Goal: Task Accomplishment & Management: Manage account settings

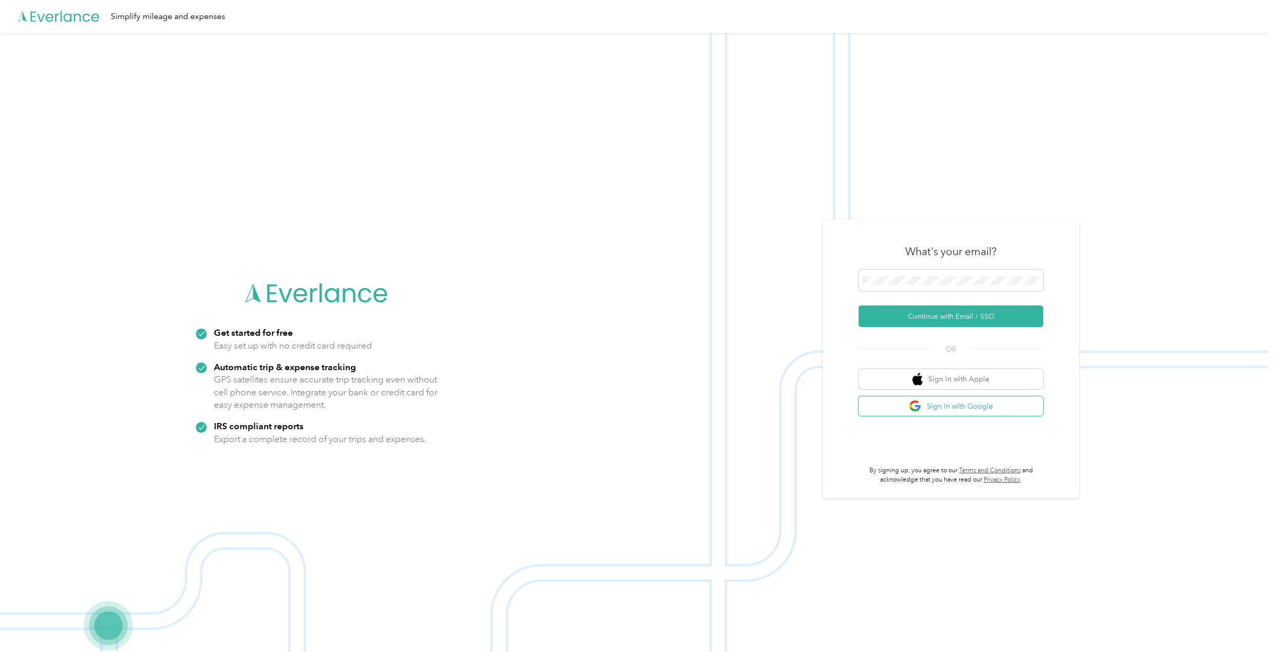
click at [934, 412] on button "Sign in with Google" at bounding box center [951, 406] width 185 height 20
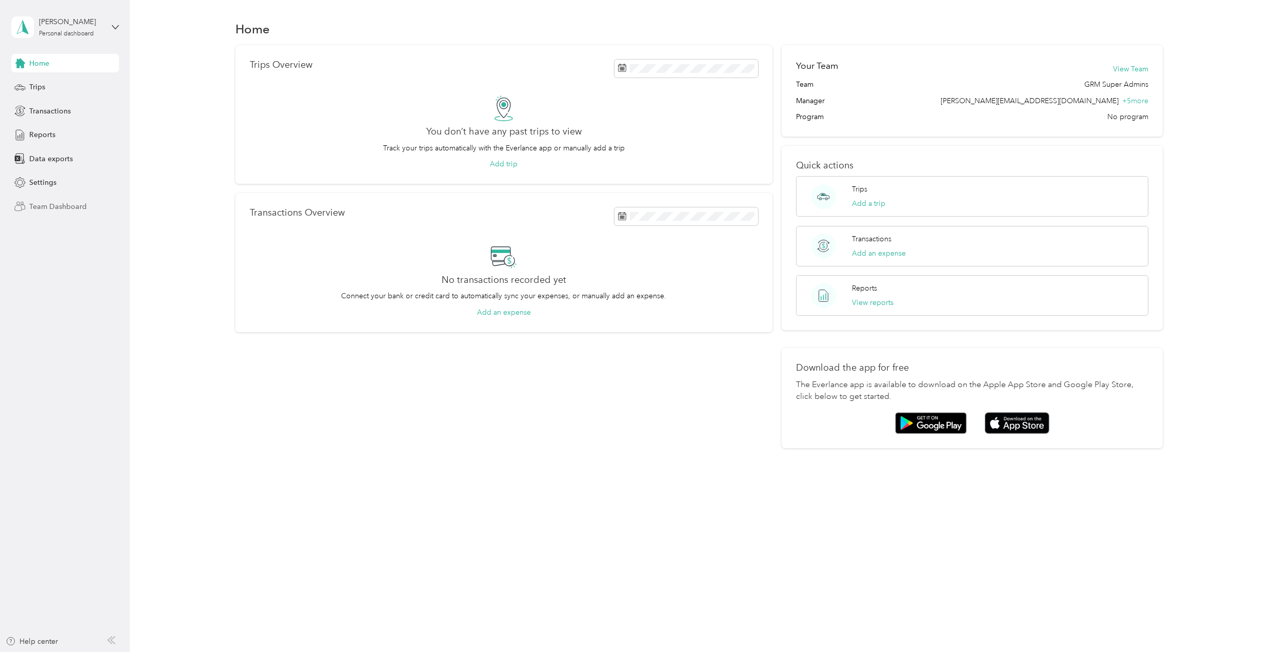
click at [87, 212] on div "Team Dashboard" at bounding box center [65, 206] width 108 height 18
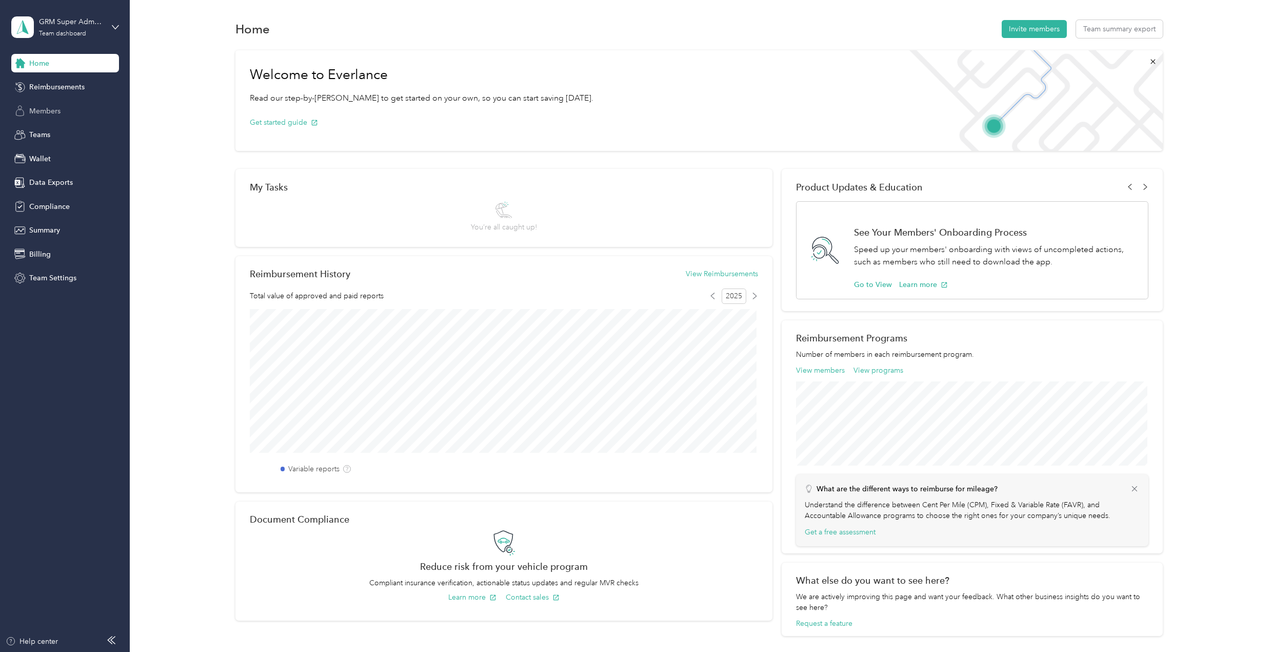
click at [54, 107] on span "Members" at bounding box center [44, 111] width 31 height 11
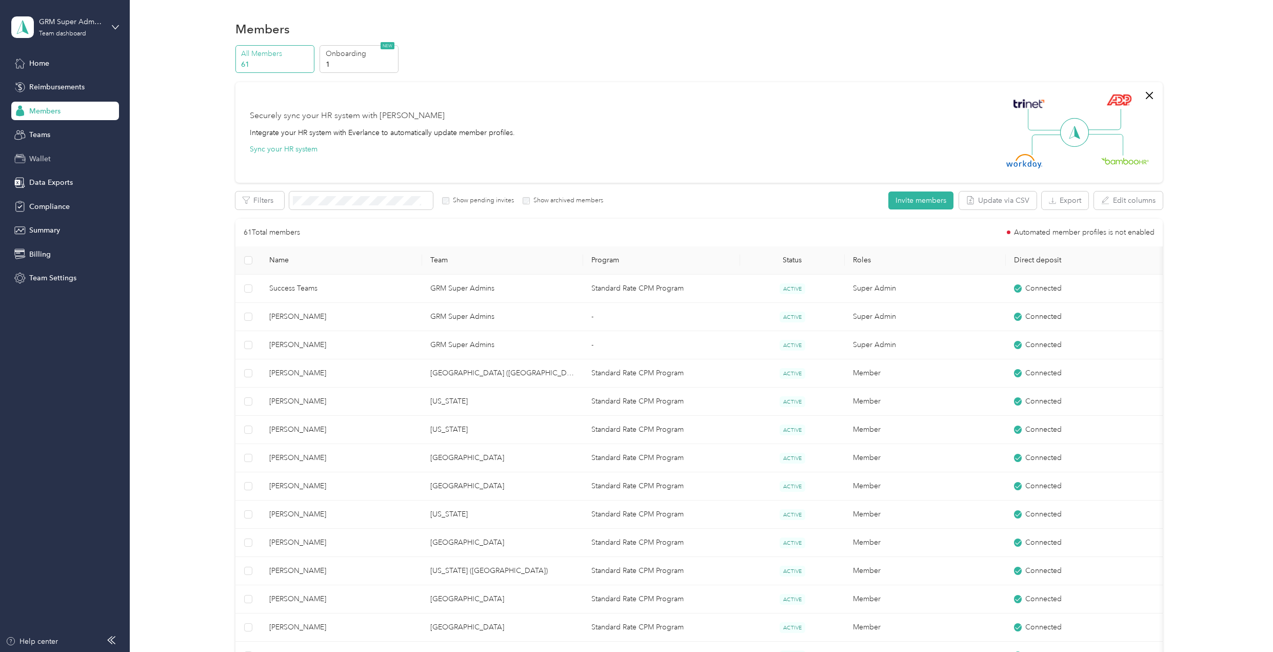
click at [73, 160] on div "Wallet" at bounding box center [65, 158] width 108 height 18
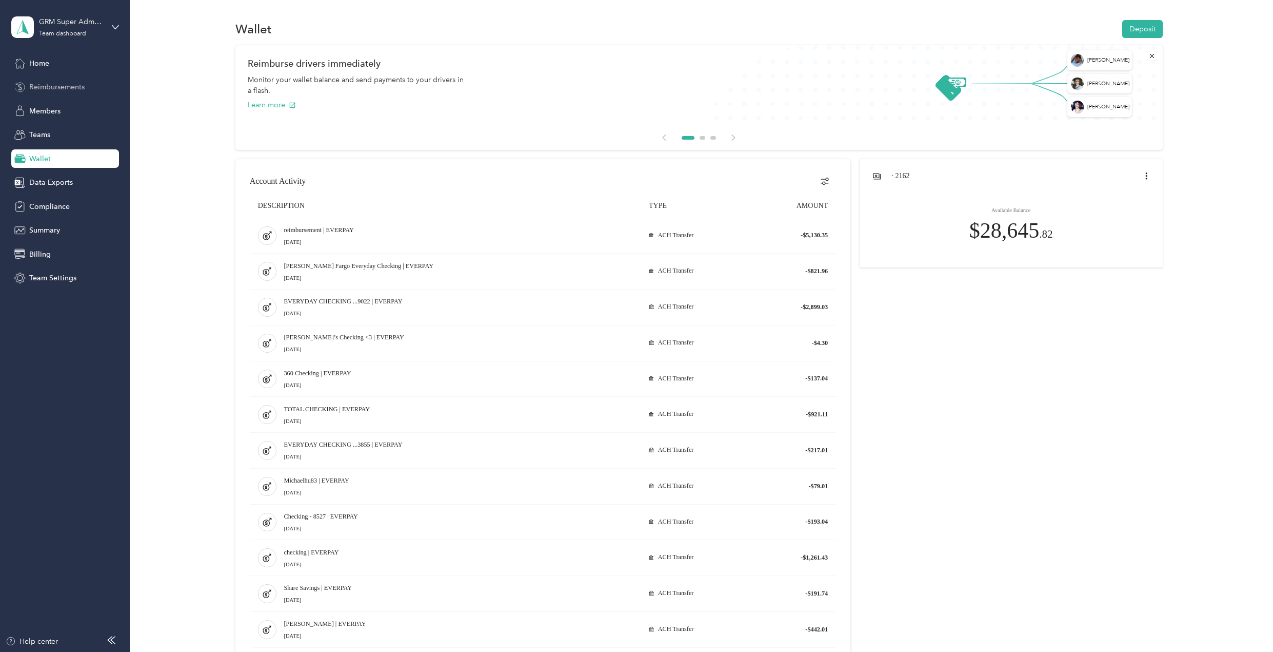
click at [54, 88] on span "Reimbursements" at bounding box center [56, 87] width 55 height 11
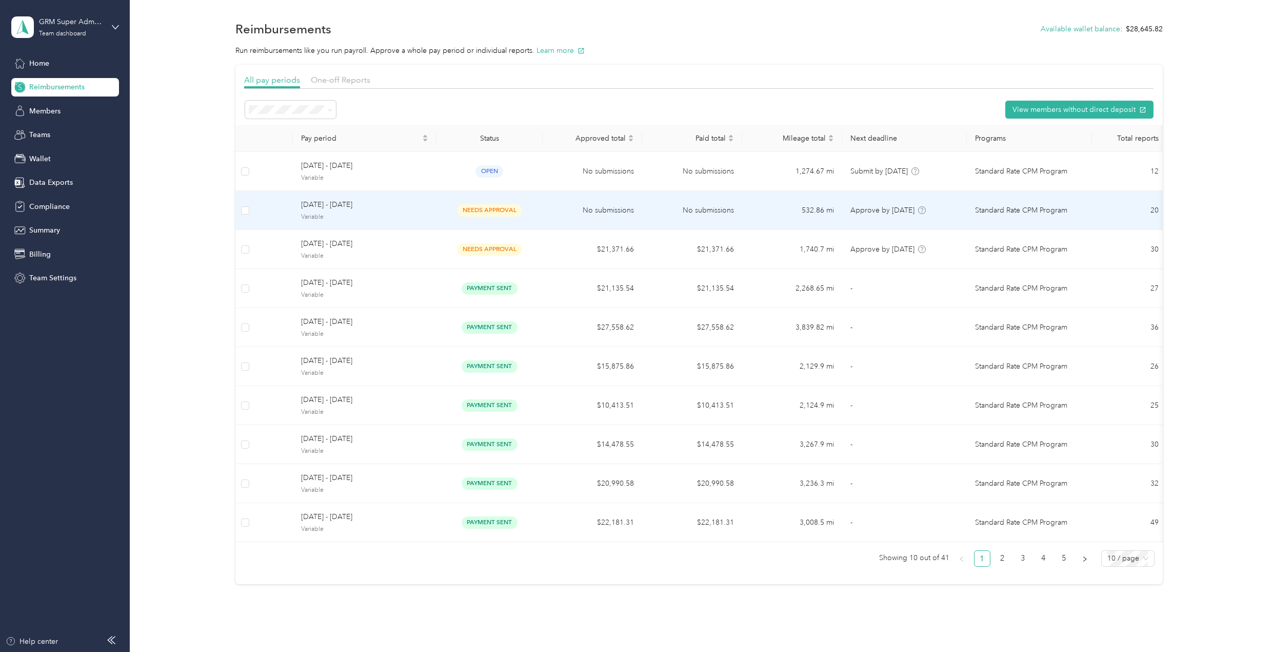
click at [449, 222] on td "needs approval" at bounding box center [490, 210] width 106 height 39
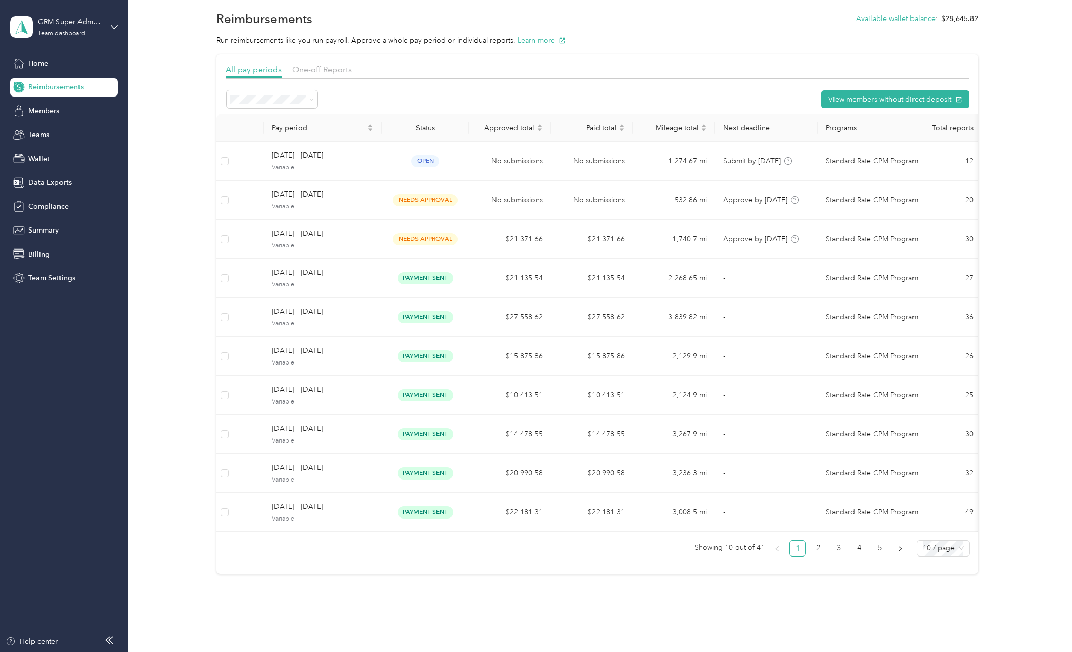
scroll to position [15, 0]
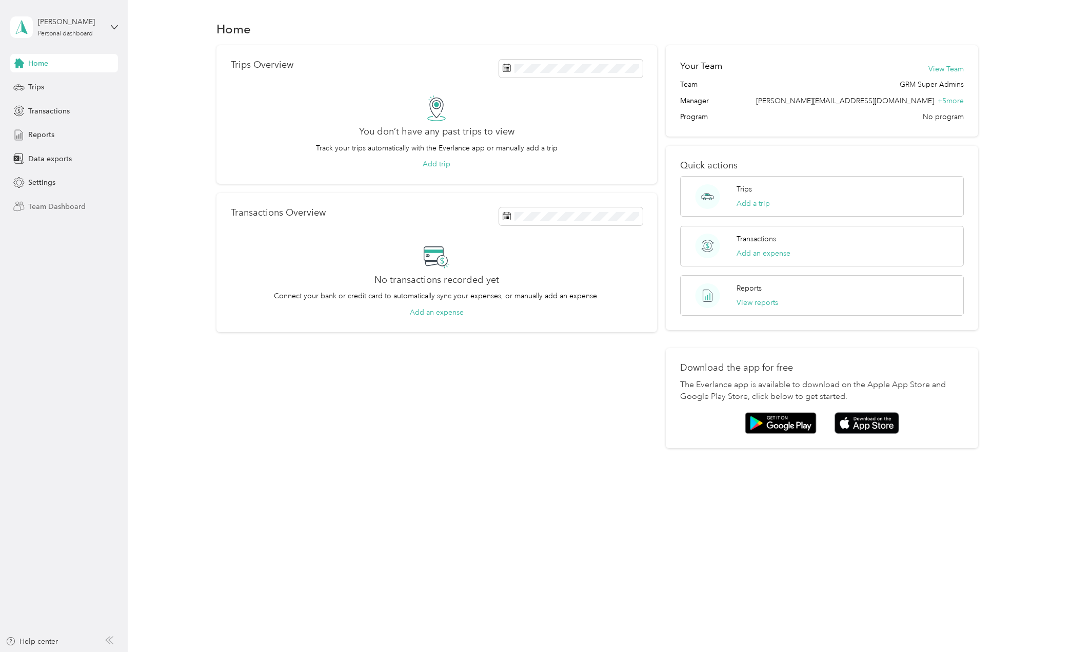
click at [71, 208] on span "Team Dashboard" at bounding box center [56, 206] width 57 height 11
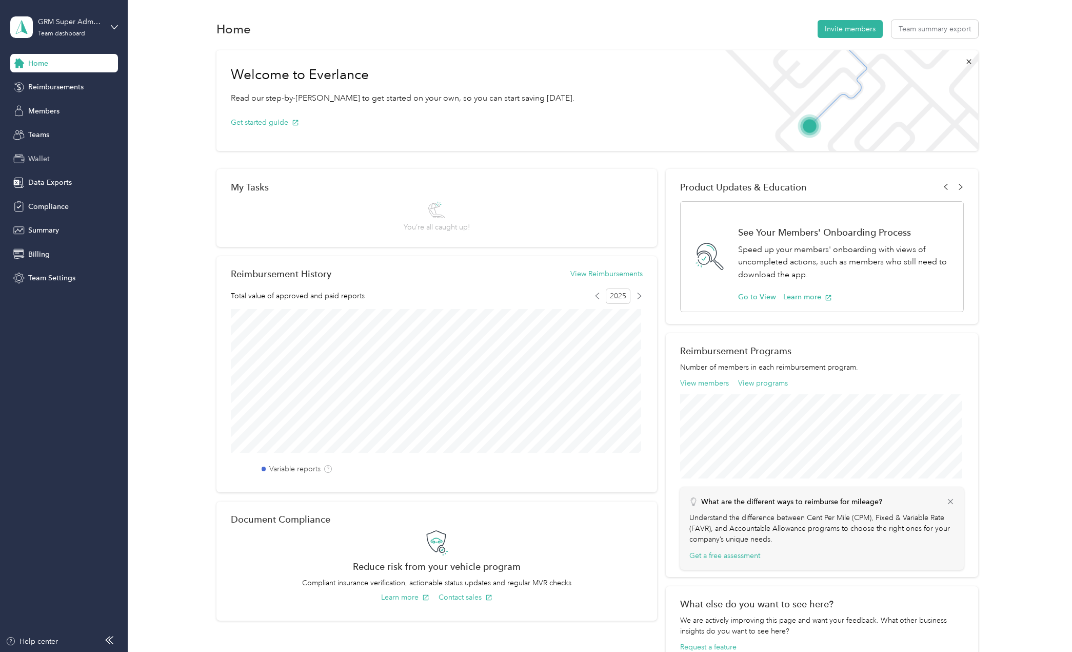
click at [55, 155] on div "Wallet" at bounding box center [64, 158] width 108 height 18
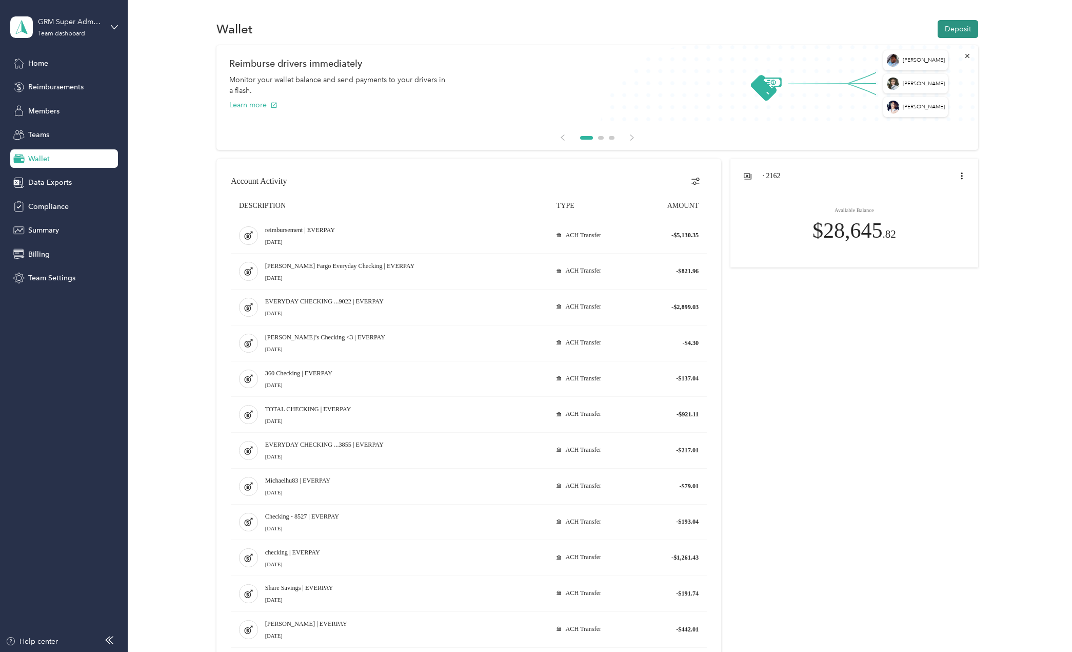
click at [954, 28] on button "Deposit" at bounding box center [958, 29] width 41 height 18
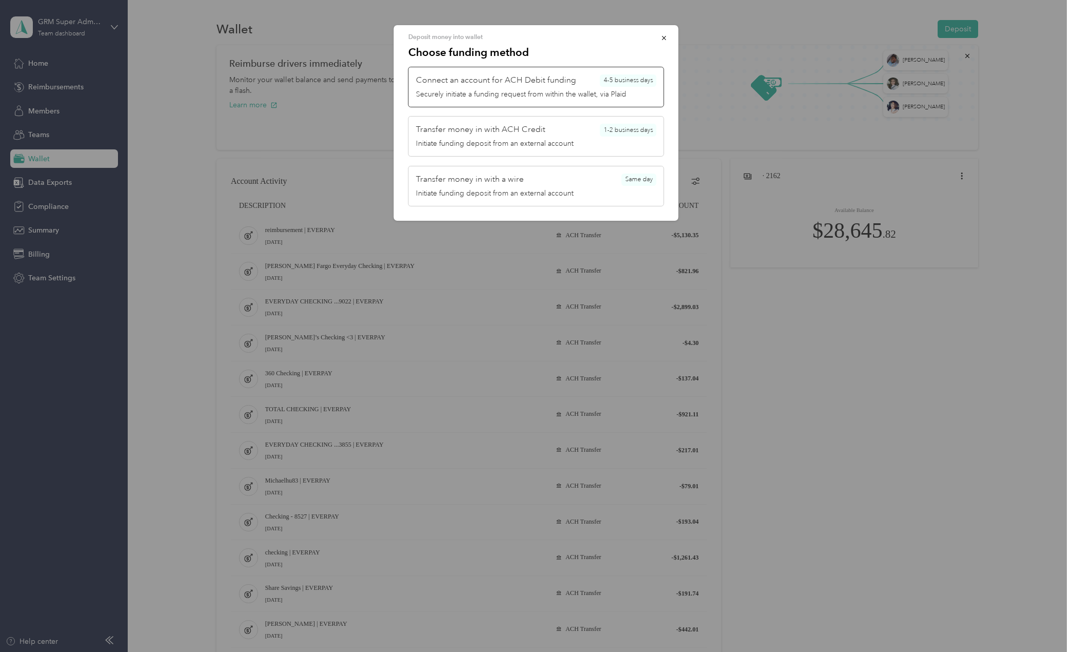
click at [559, 85] on span "Connect an account for ACH Debit funding" at bounding box center [496, 80] width 160 height 12
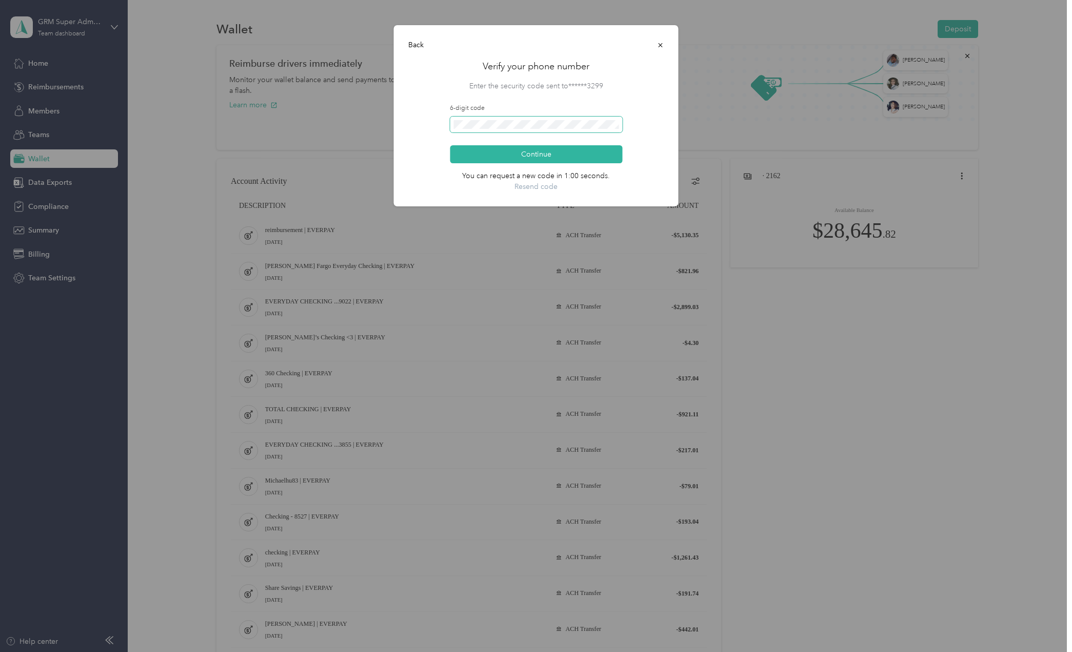
click at [546, 129] on span at bounding box center [536, 124] width 172 height 16
click at [450, 145] on button "Continue" at bounding box center [536, 154] width 172 height 18
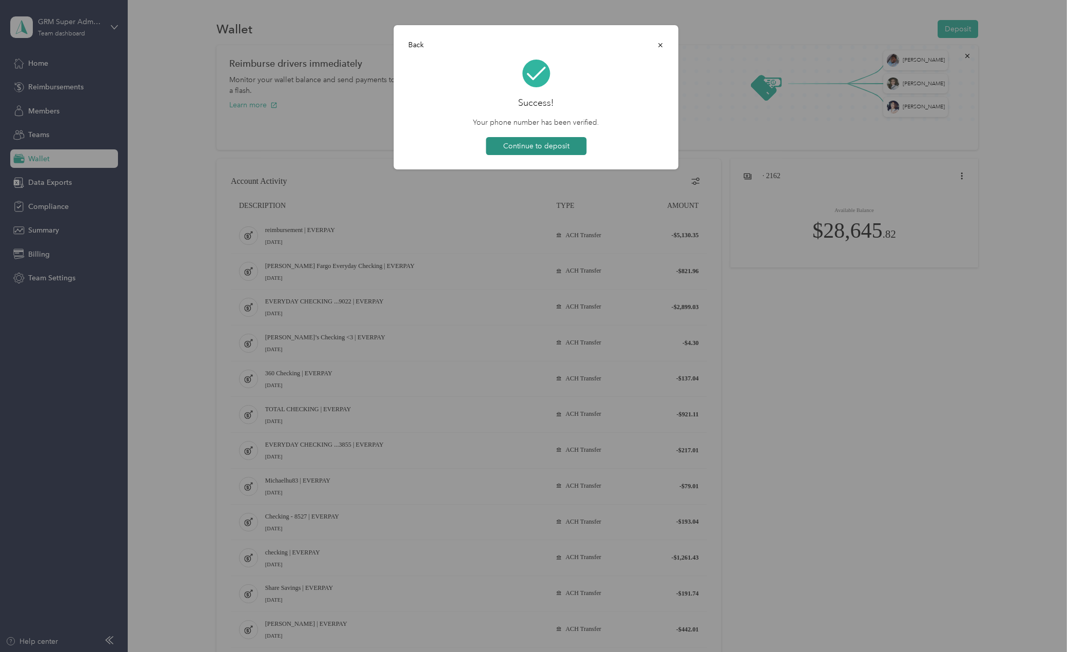
click at [540, 147] on button "Continue to deposit" at bounding box center [536, 146] width 101 height 18
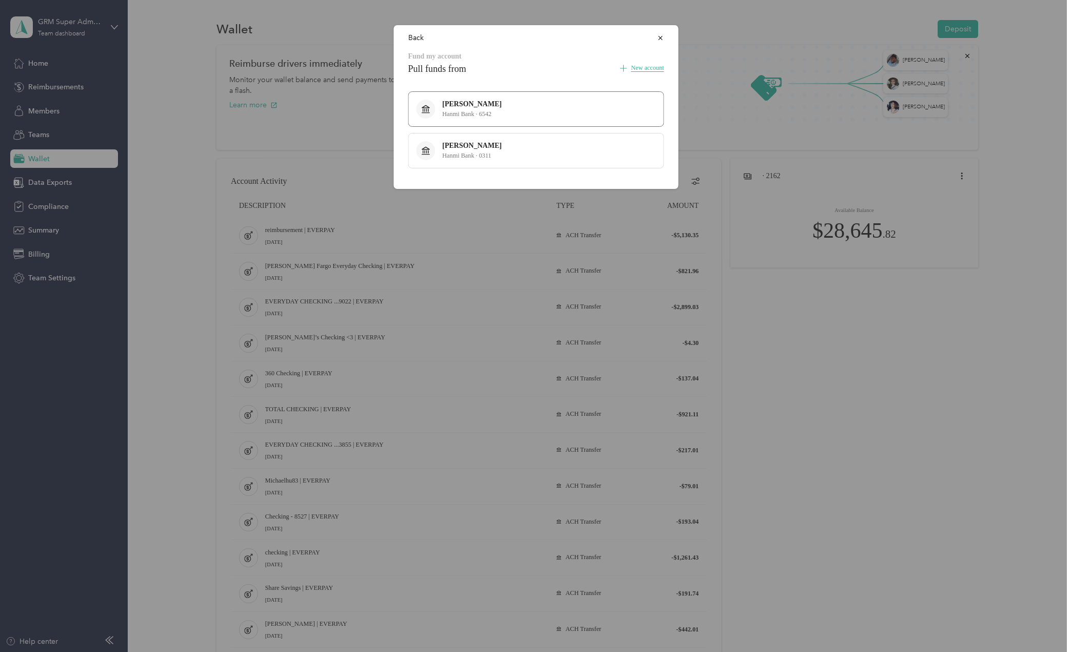
click at [534, 106] on button "Helen Park Hanmi Bank · 6542" at bounding box center [536, 108] width 256 height 35
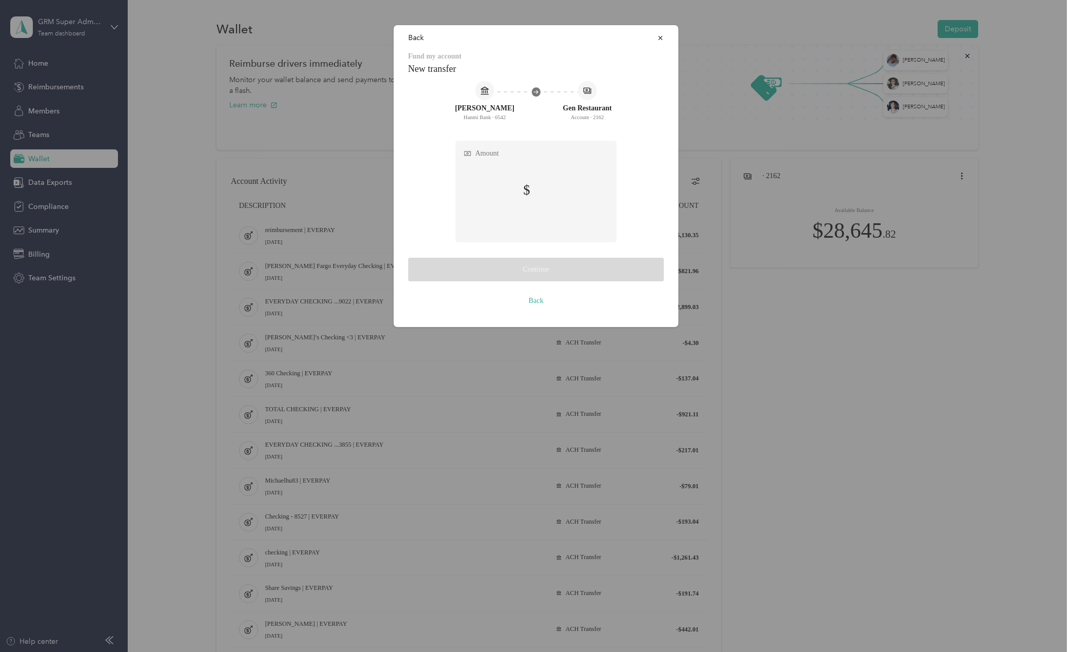
click at [577, 192] on label "Amount" at bounding box center [536, 191] width 161 height 101
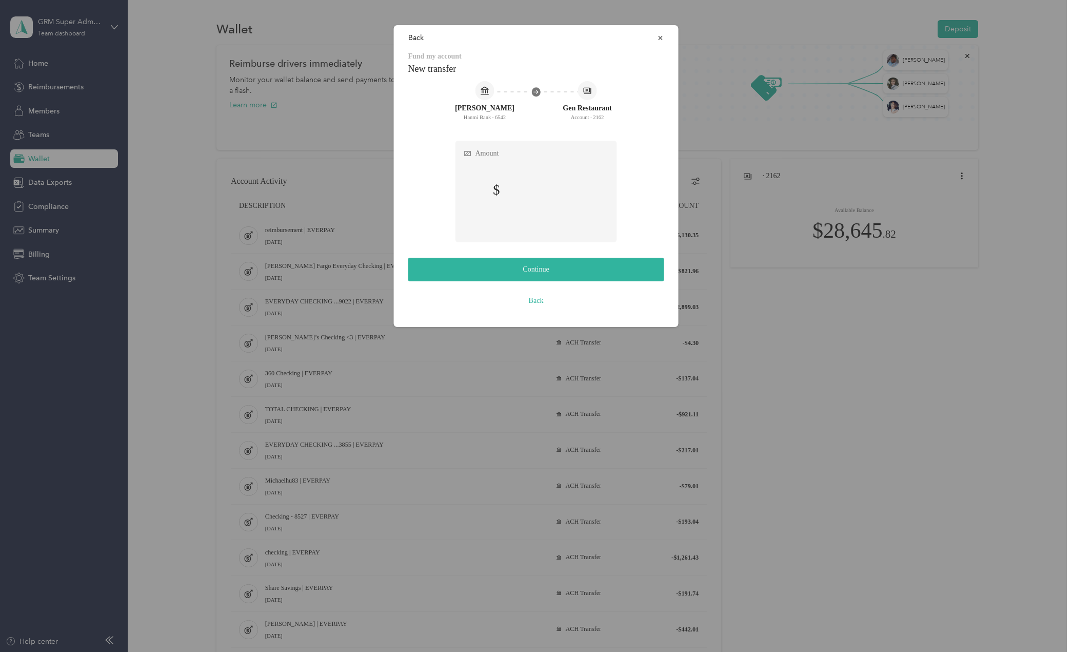
click at [635, 213] on form "Helen Park Hanmi Bank · 6542 Gen Restaurant Account · 2162 Amount" at bounding box center [536, 161] width 256 height 161
click at [543, 274] on button "Continue" at bounding box center [536, 270] width 256 height 24
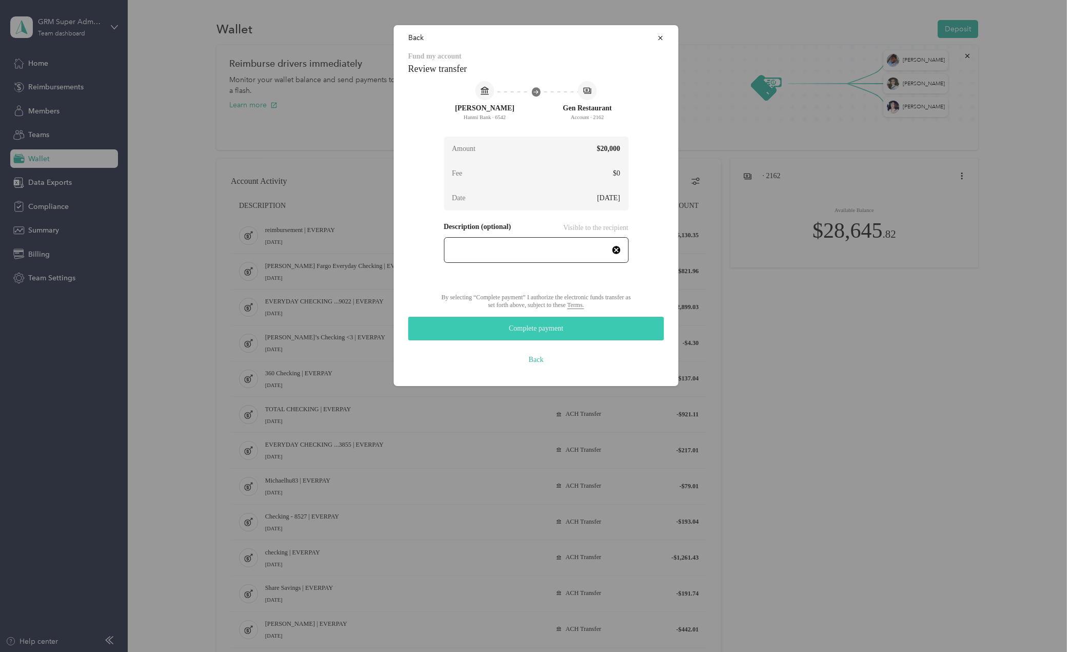
click at [565, 336] on button "Complete payment" at bounding box center [536, 329] width 256 height 24
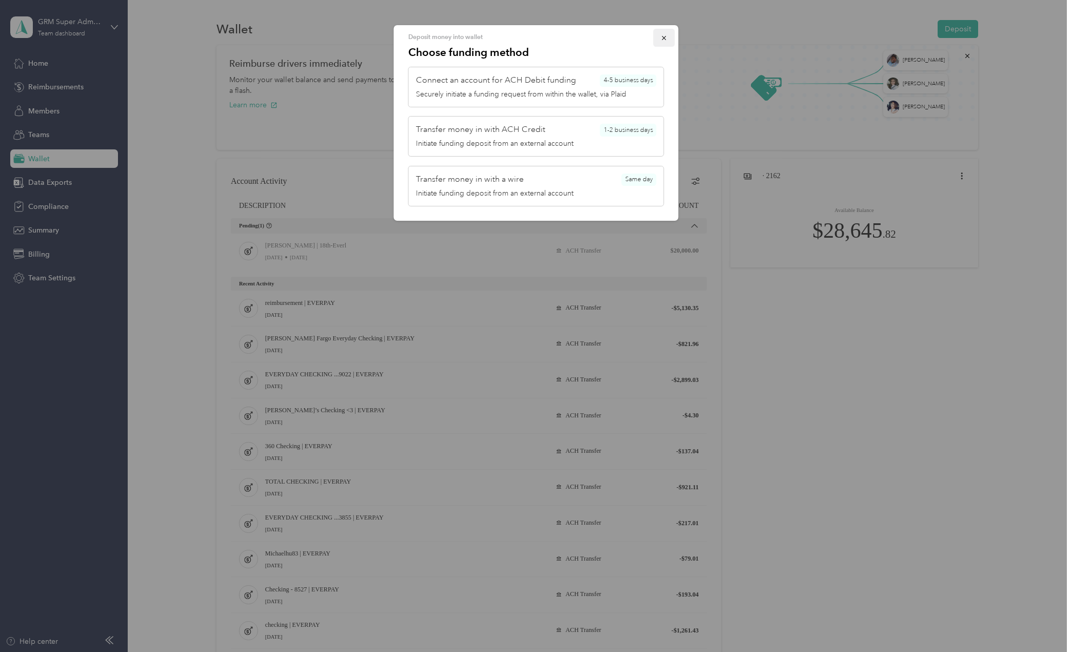
click at [662, 37] on icon "button" at bounding box center [664, 37] width 7 height 7
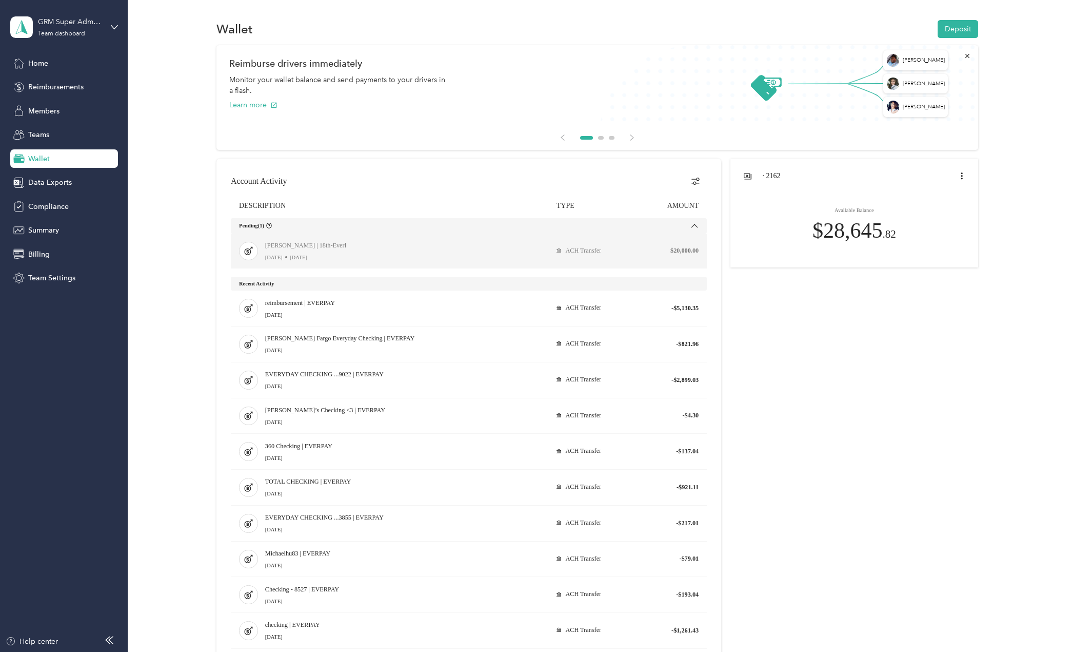
drag, startPoint x: 703, startPoint y: 255, endPoint x: 257, endPoint y: 241, distance: 446.6
click at [257, 241] on tr "Helen Park | 18th-Everl Sep 2 Today ACH Transfer $20,000.00" at bounding box center [469, 253] width 476 height 40
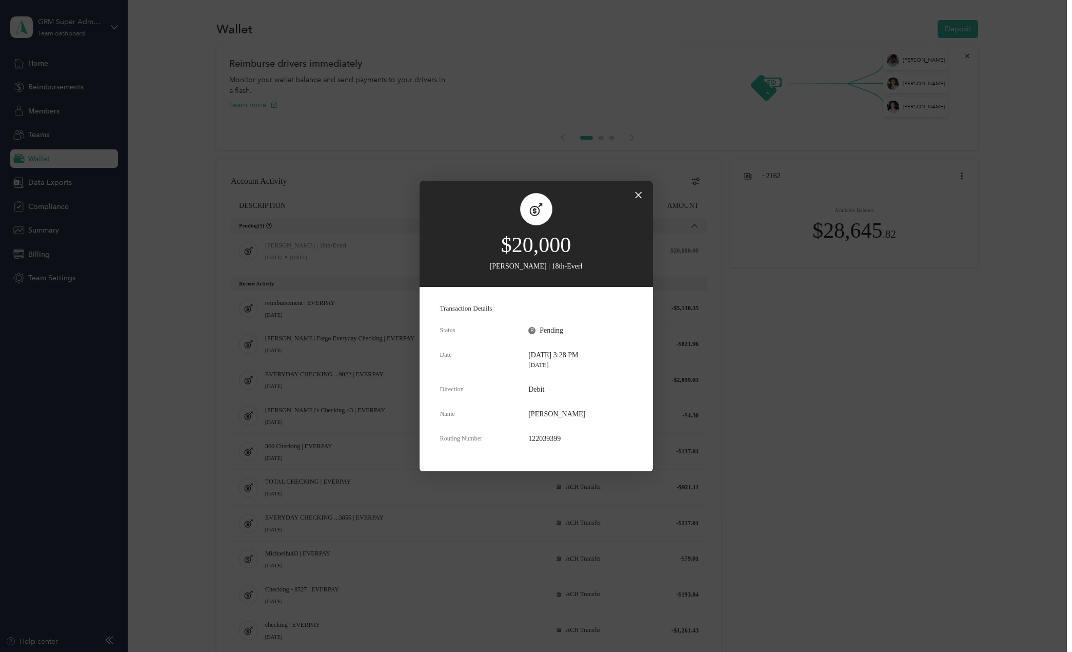
drag, startPoint x: 637, startPoint y: 196, endPoint x: 526, endPoint y: 149, distance: 120.0
click at [637, 195] on icon "close dialog" at bounding box center [639, 195] width 8 height 12
